Goal: Transaction & Acquisition: Purchase product/service

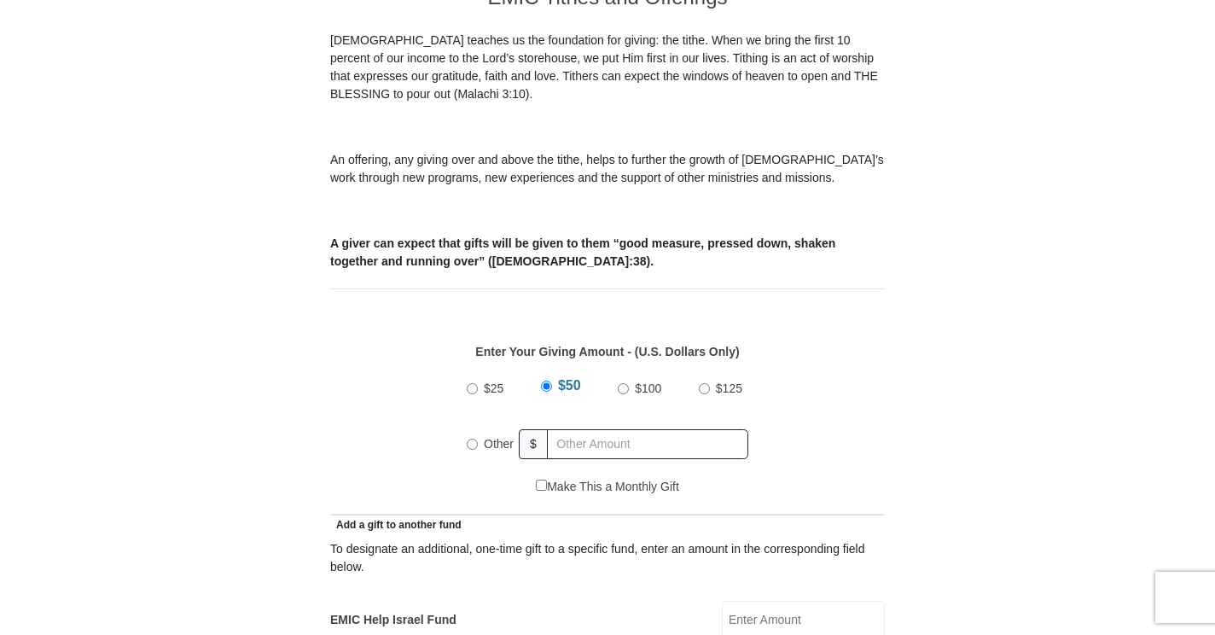
scroll to position [512, 0]
click at [543, 380] on input "$50" at bounding box center [546, 385] width 11 height 11
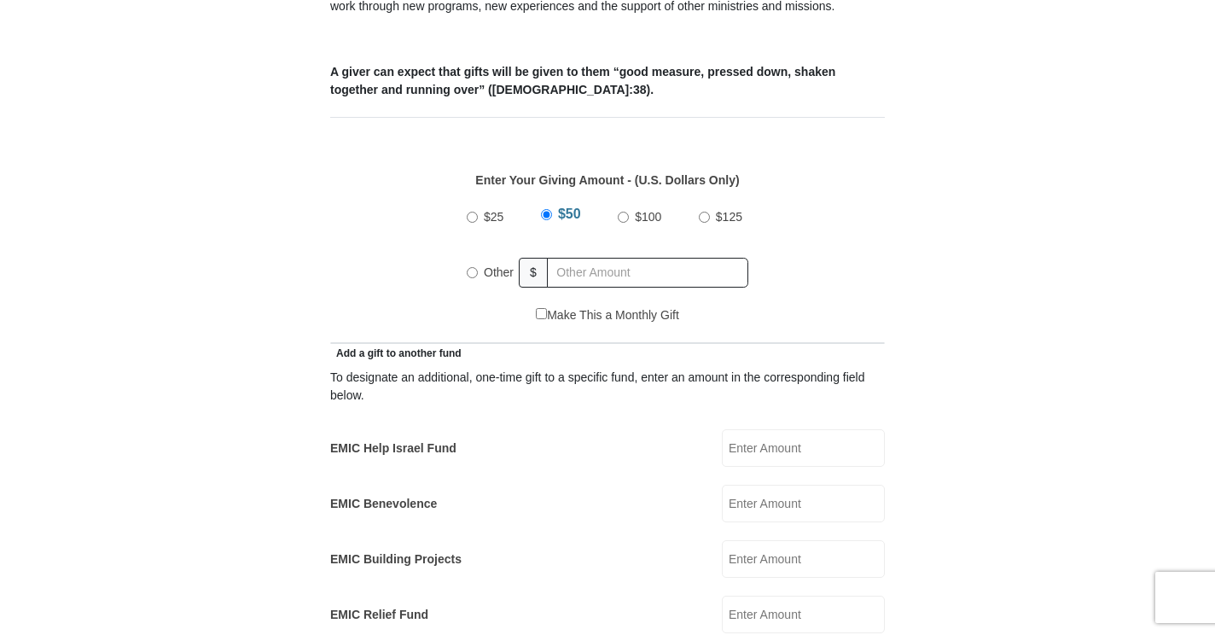
scroll to position [768, 0]
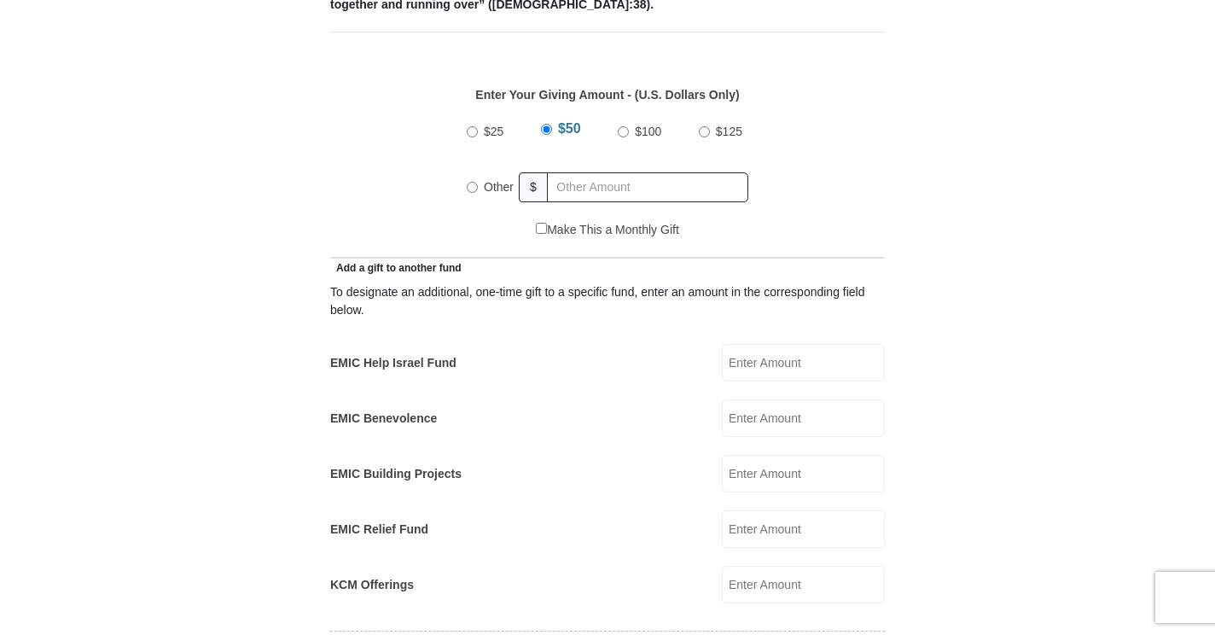
click at [771, 344] on input "EMIC Help Israel Fund" at bounding box center [803, 363] width 163 height 38
type input "25.00"
type input "Nancy"
type input "Monachello"
type input "nmonachello1@sbcglobal.net"
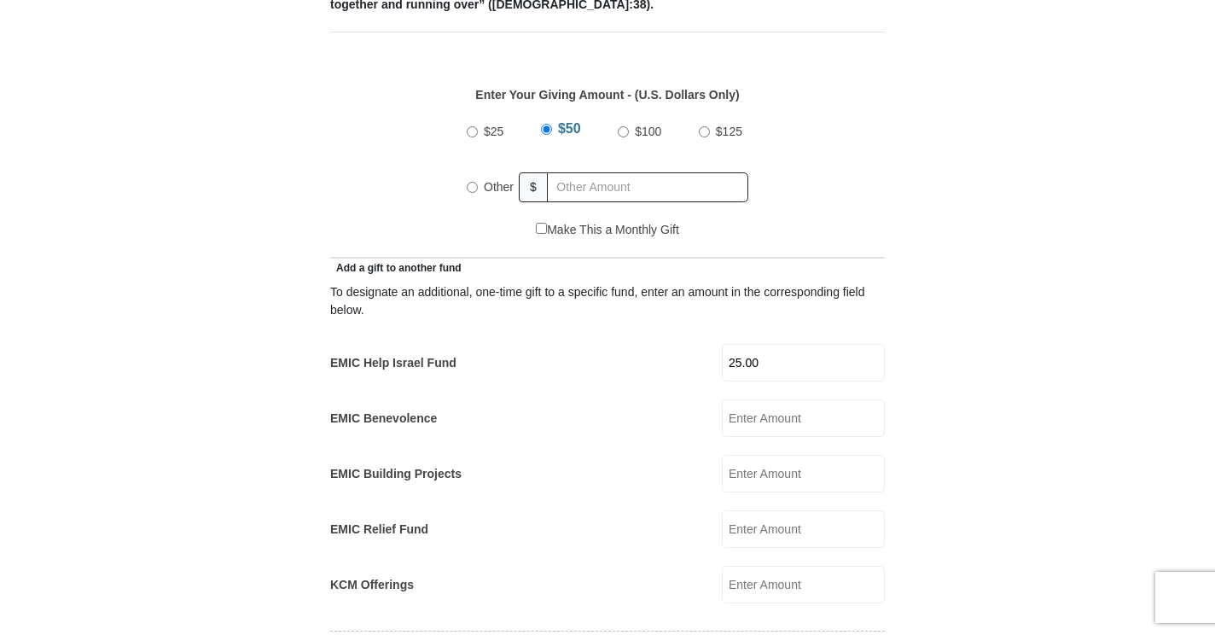
type input "2161 Waterbury Ln. E"
type input "Sycamore"
select select "IL"
type input "60178"
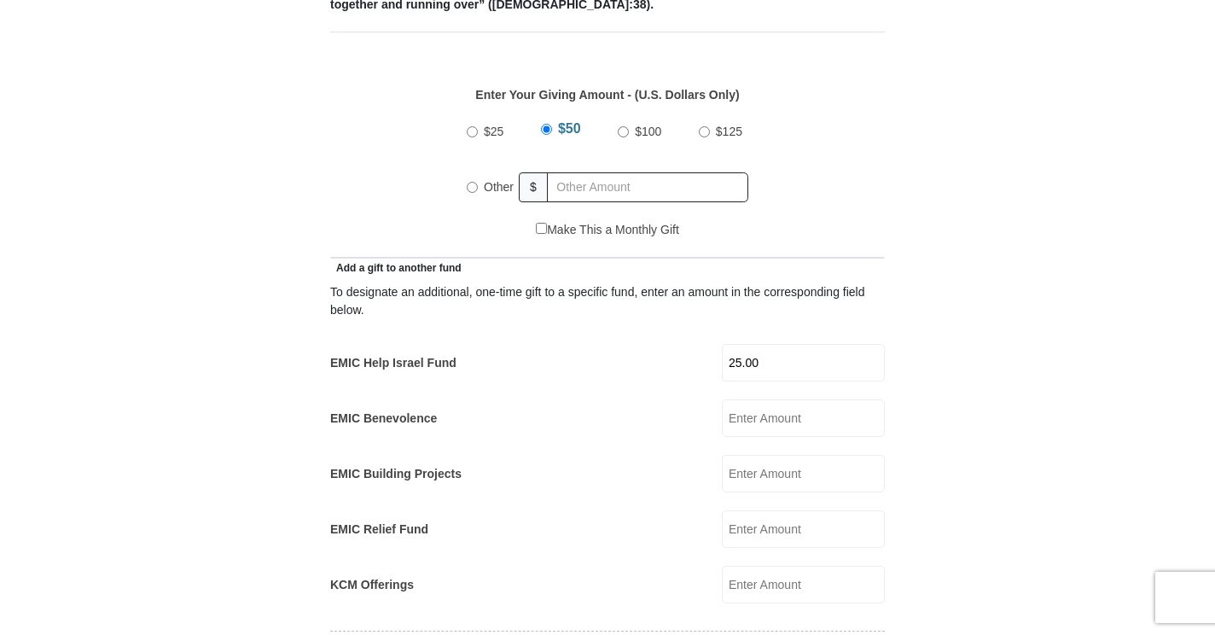
type input "8158959630"
radio input "true"
click at [548, 126] on input "$50" at bounding box center [547, 131] width 11 height 11
radio input "true"
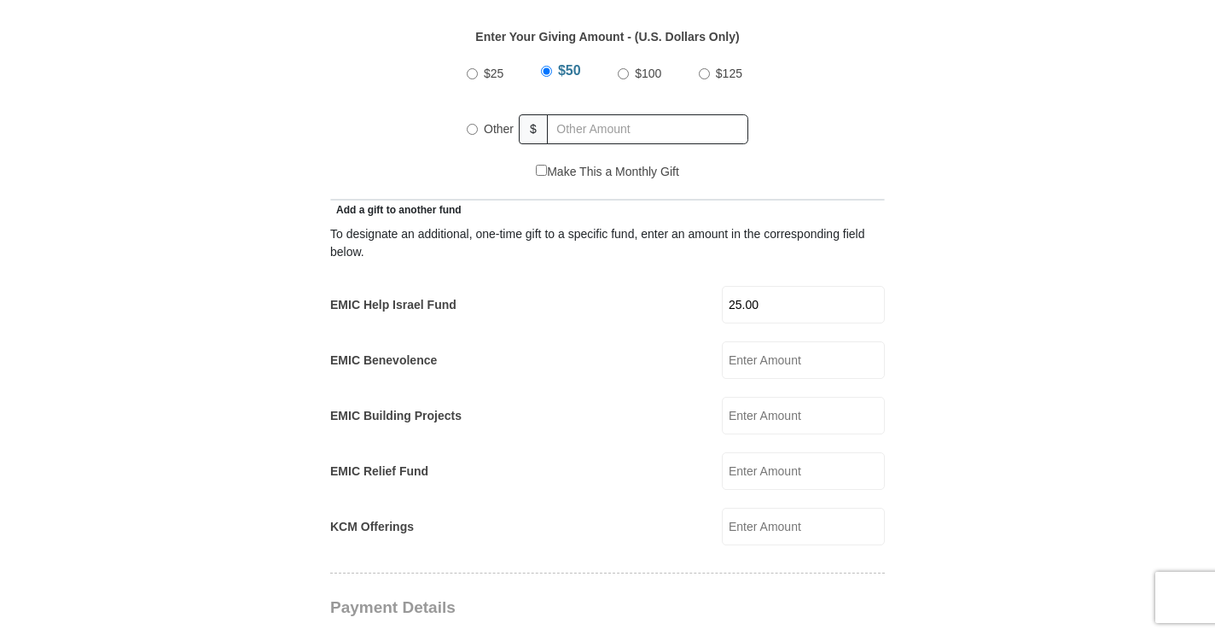
scroll to position [853, 0]
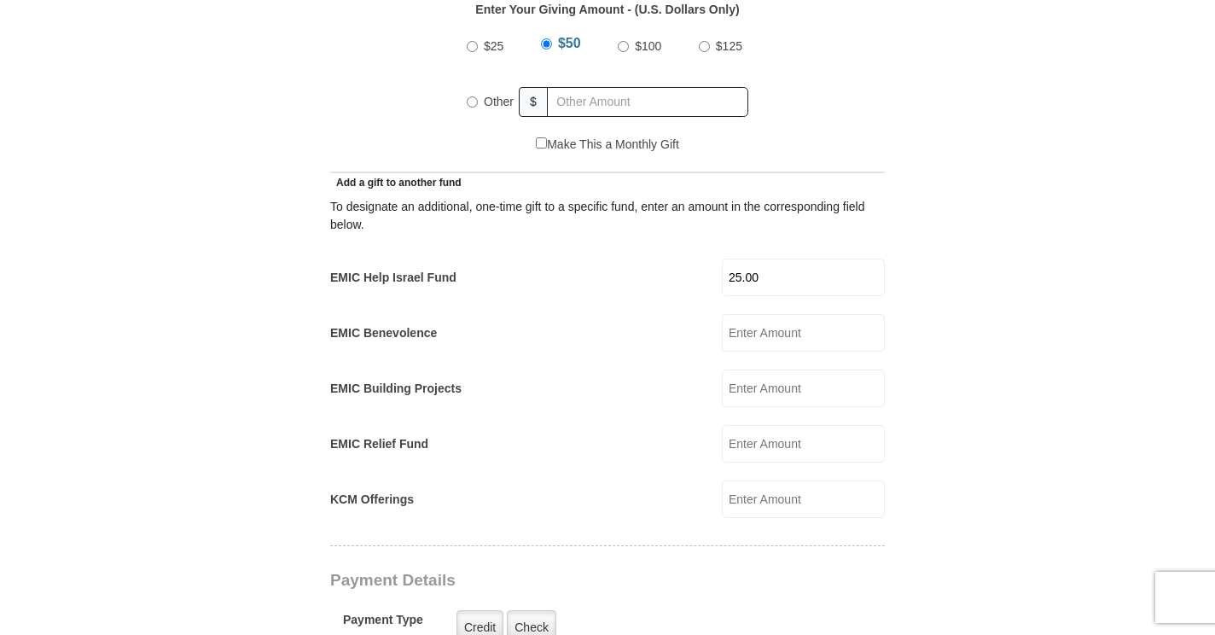
click at [768, 483] on input "KCM Offerings" at bounding box center [803, 499] width 163 height 38
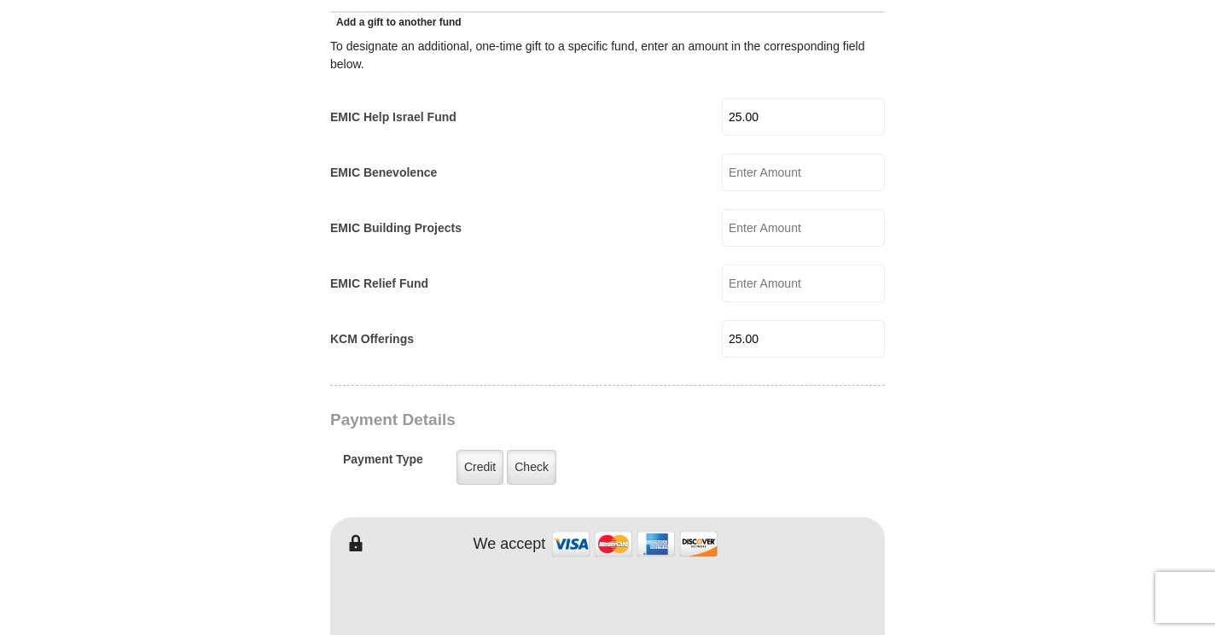
scroll to position [1024, 0]
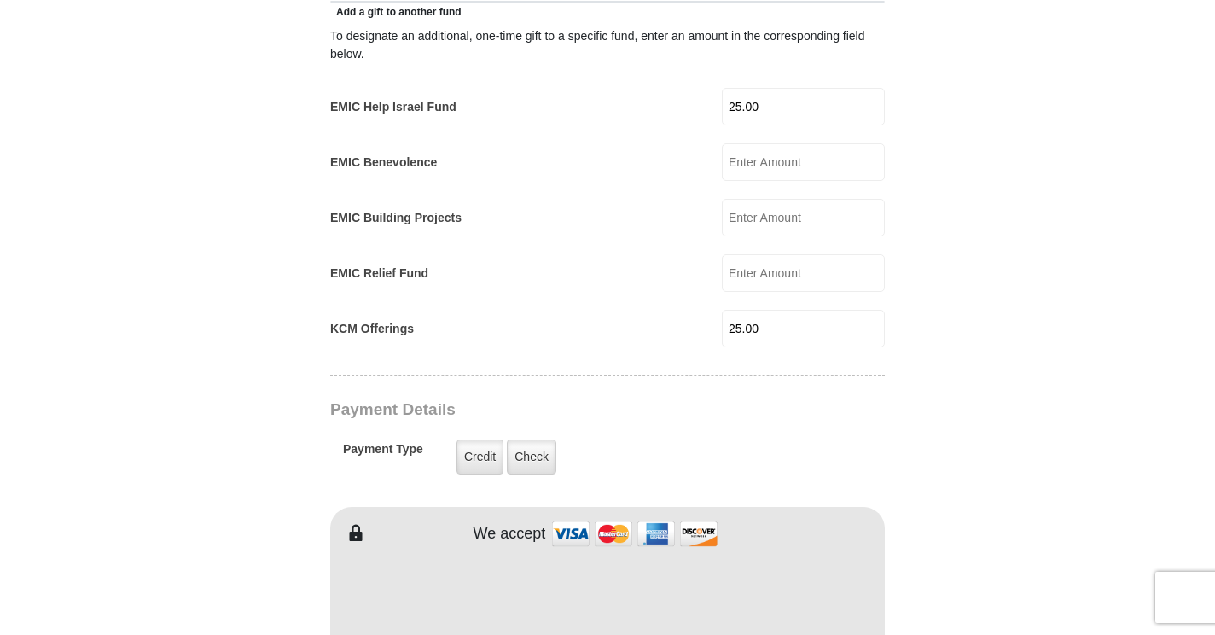
type input "25.00"
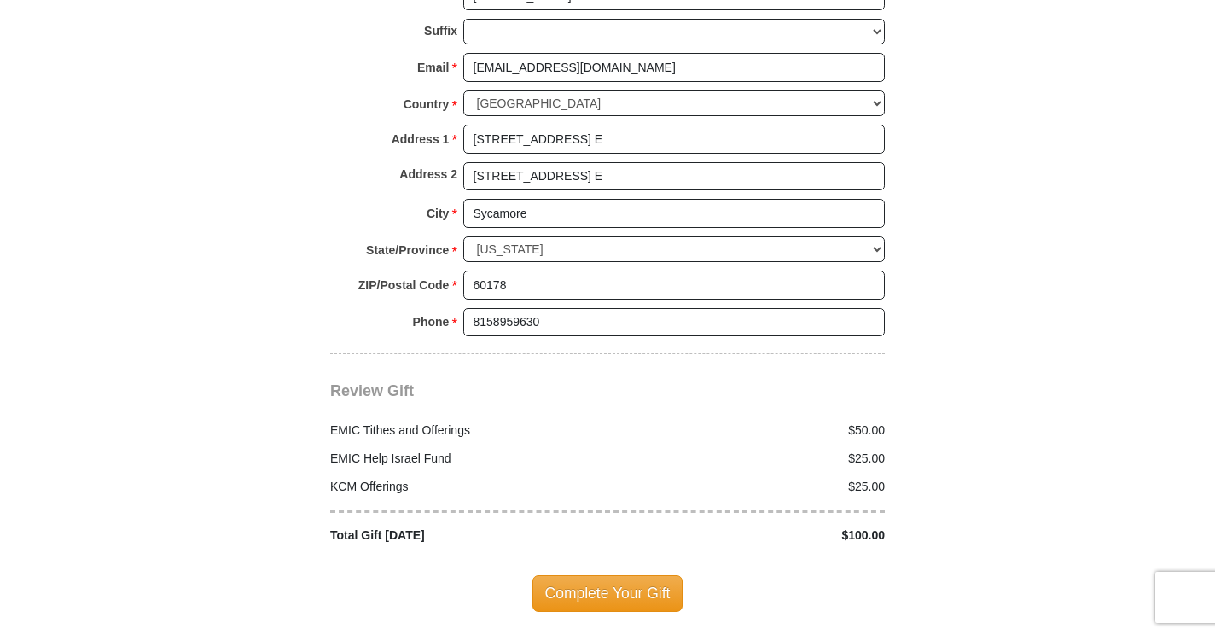
scroll to position [1877, 0]
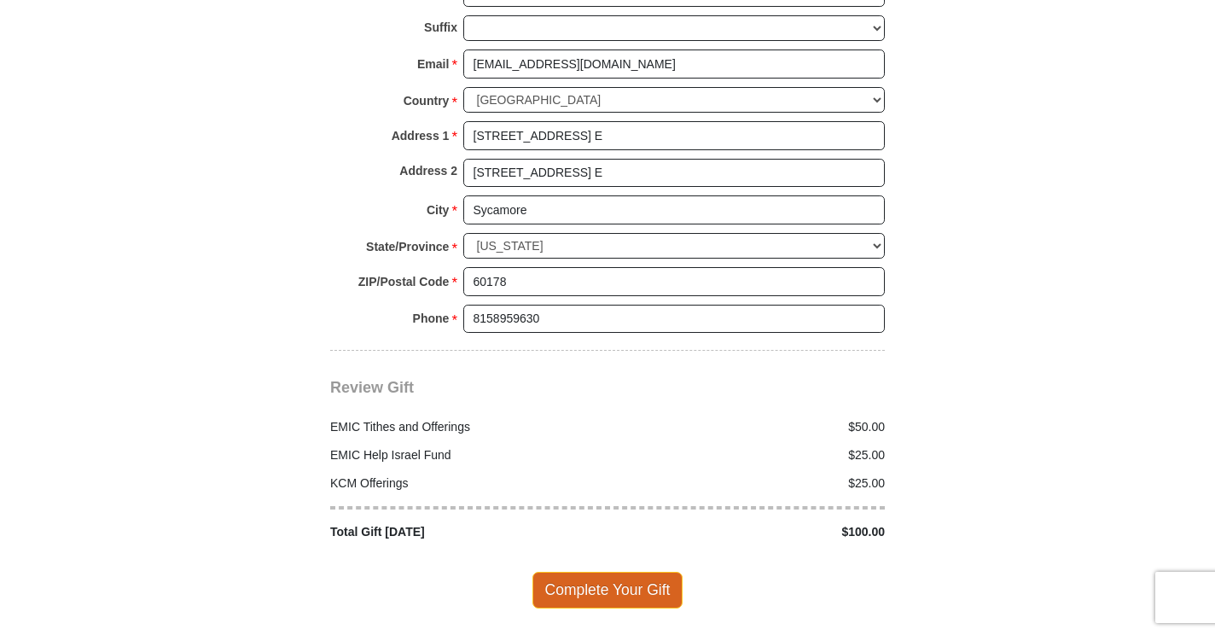
click at [589, 572] on span "Complete Your Gift" at bounding box center [607, 590] width 151 height 36
